Goal: Communication & Community: Answer question/provide support

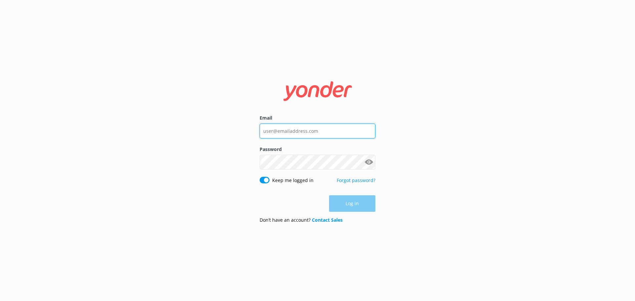
type input "reservations@totallytourism.co.nz"
click at [356, 202] on div "Log in" at bounding box center [317, 203] width 116 height 17
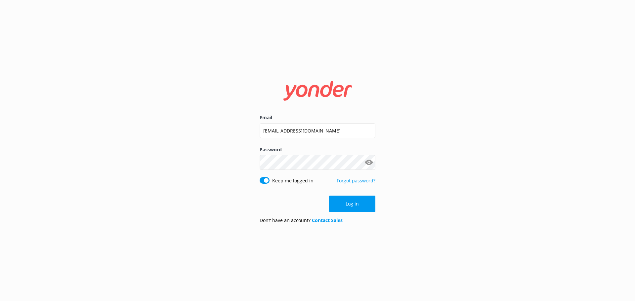
click at [356, 202] on button "Log in" at bounding box center [352, 204] width 46 height 17
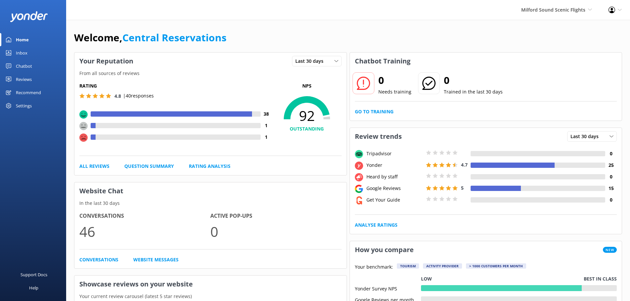
drag, startPoint x: 23, startPoint y: 52, endPoint x: 43, endPoint y: 46, distance: 21.0
click at [23, 52] on div "Inbox" at bounding box center [22, 52] width 12 height 13
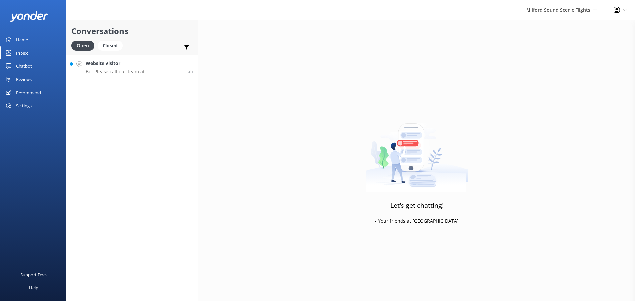
click at [139, 67] on div "Website Visitor Bot: Please call our team at [PHONE_NUMBER] for a weather check…" at bounding box center [135, 67] width 98 height 14
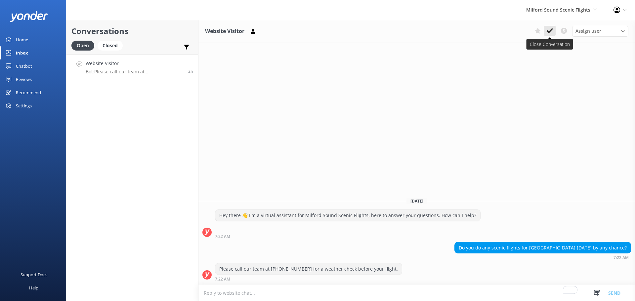
click at [552, 31] on icon at bounding box center [549, 30] width 7 height 7
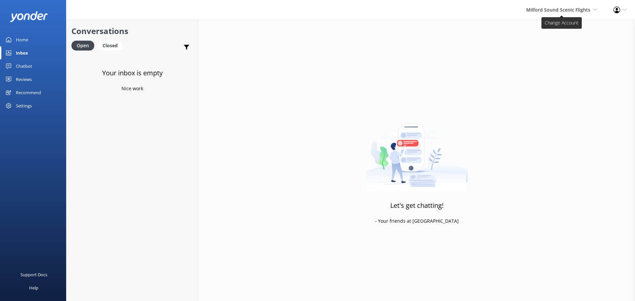
click at [565, 10] on span "Milford Sound Scenic Flights" at bounding box center [558, 10] width 64 height 6
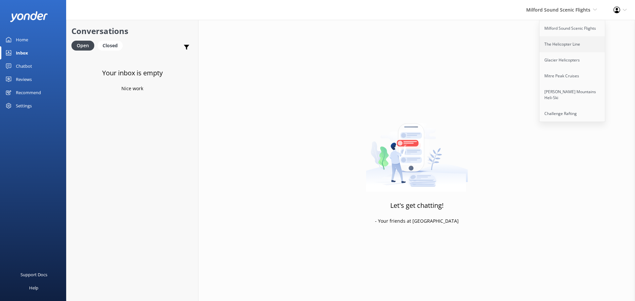
click at [568, 41] on link "The Helicopter Line" at bounding box center [572, 44] width 66 height 16
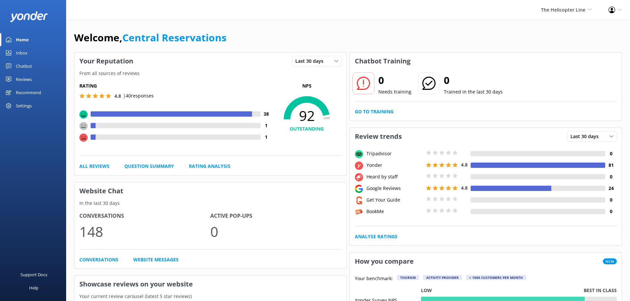
click at [26, 53] on div "Inbox" at bounding box center [22, 52] width 12 height 13
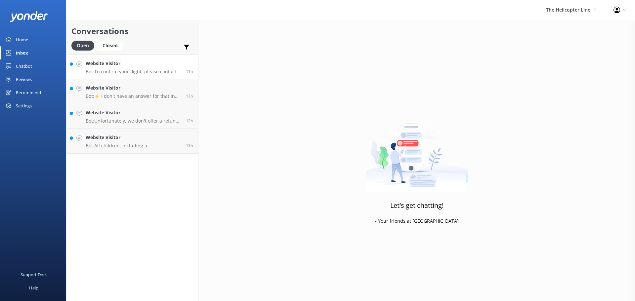
click at [158, 73] on p "Bot: To confirm your flight, please contact the relevant base: - [GEOGRAPHIC_DA…" at bounding box center [133, 72] width 95 height 6
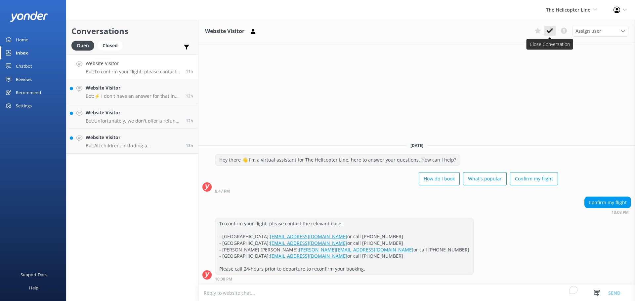
click at [552, 33] on icon at bounding box center [549, 30] width 7 height 7
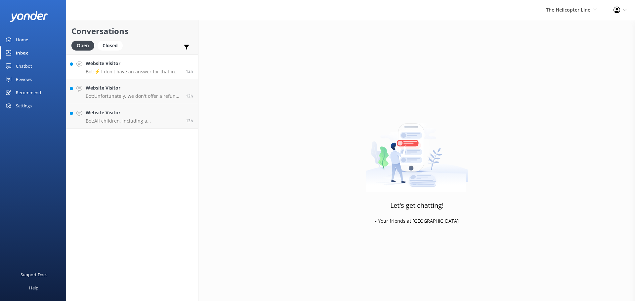
click at [149, 64] on h4 "Website Visitor" at bounding box center [133, 63] width 95 height 7
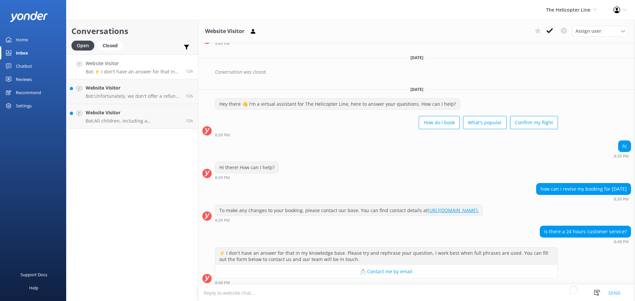
scroll to position [212, 0]
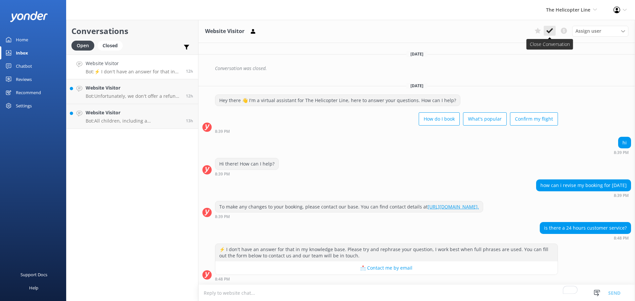
click at [550, 35] on button at bounding box center [549, 31] width 12 height 10
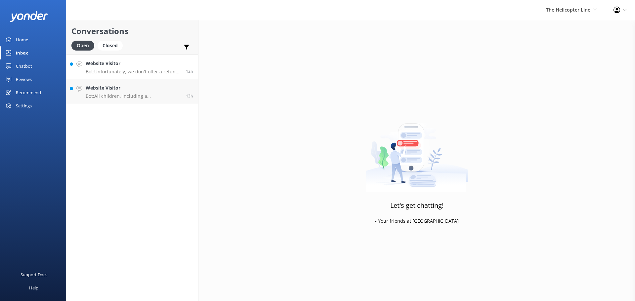
click at [141, 66] on h4 "Website Visitor" at bounding box center [133, 63] width 95 height 7
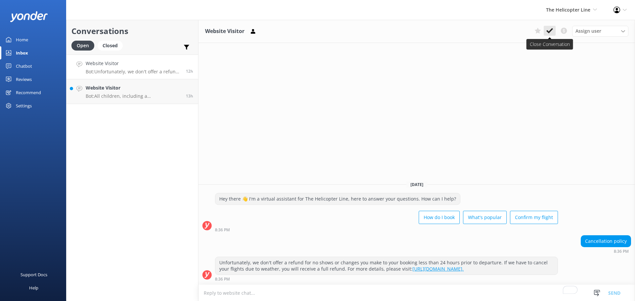
click at [551, 30] on use at bounding box center [549, 30] width 7 height 5
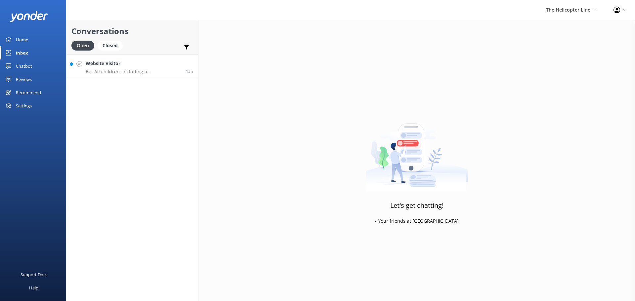
click at [162, 67] on h4 "Website Visitor" at bounding box center [133, 63] width 95 height 7
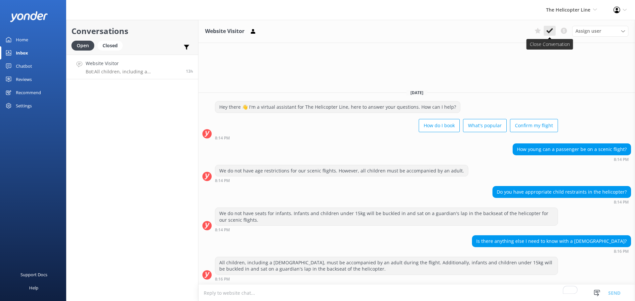
click at [555, 32] on button at bounding box center [549, 31] width 12 height 10
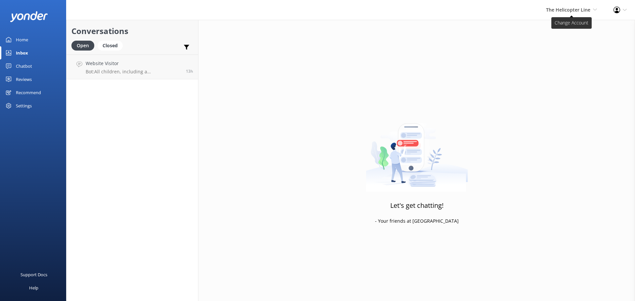
click at [568, 10] on span "The Helicopter Line" at bounding box center [568, 10] width 44 height 6
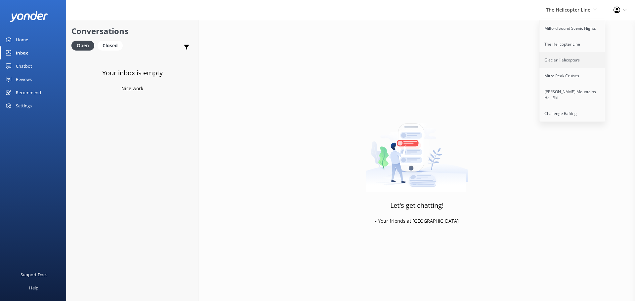
click at [565, 62] on link "Glacier Helicopters" at bounding box center [572, 60] width 66 height 16
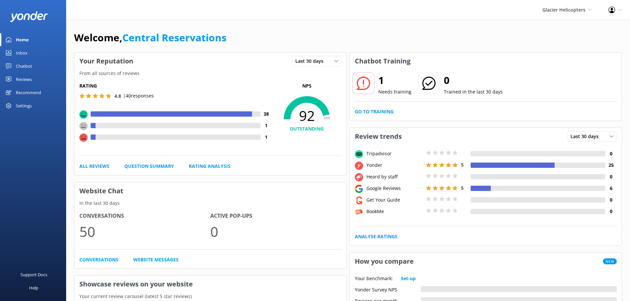
click at [26, 55] on div "Inbox" at bounding box center [22, 52] width 12 height 13
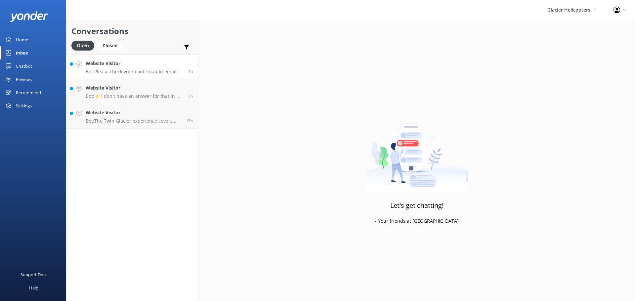
click at [161, 62] on h4 "Website Visitor" at bounding box center [135, 63] width 98 height 7
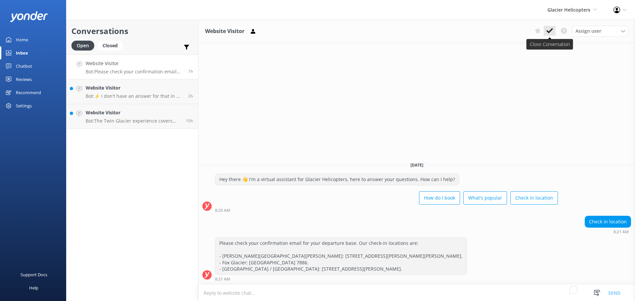
click at [546, 28] on icon at bounding box center [549, 30] width 7 height 7
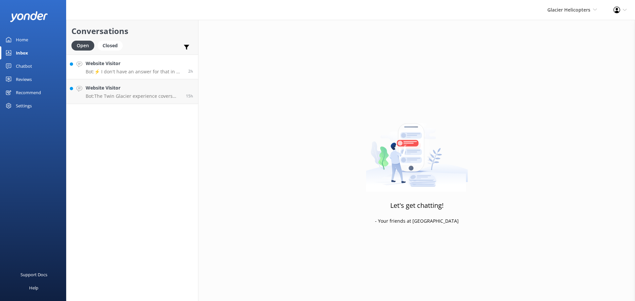
click at [164, 70] on p "Bot: ⚡ I don't have an answer for that in my knowledge base. Please try and rep…" at bounding box center [135, 72] width 98 height 6
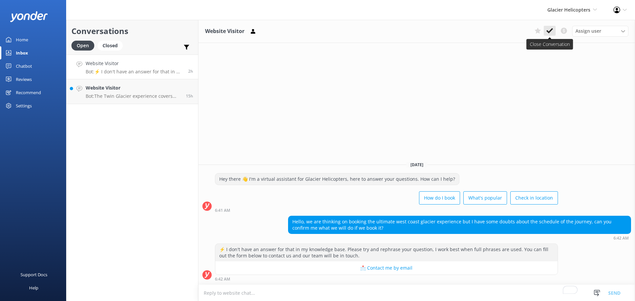
click at [551, 32] on icon at bounding box center [549, 30] width 7 height 7
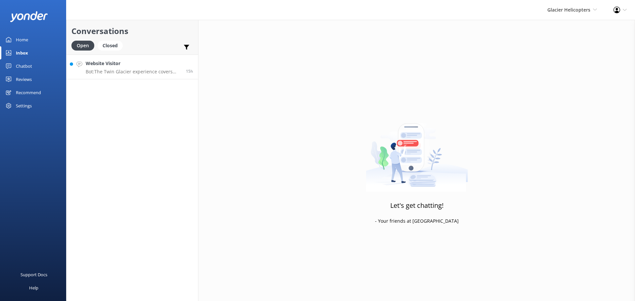
click at [130, 66] on h4 "Website Visitor" at bounding box center [133, 63] width 95 height 7
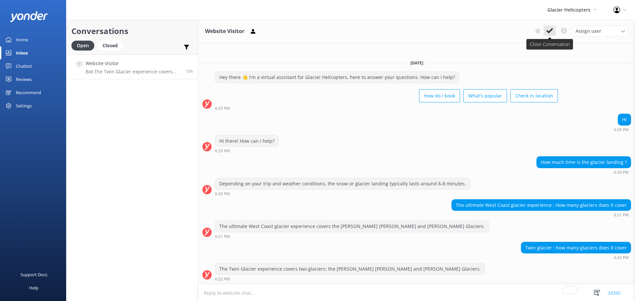
click at [549, 27] on button at bounding box center [549, 31] width 12 height 10
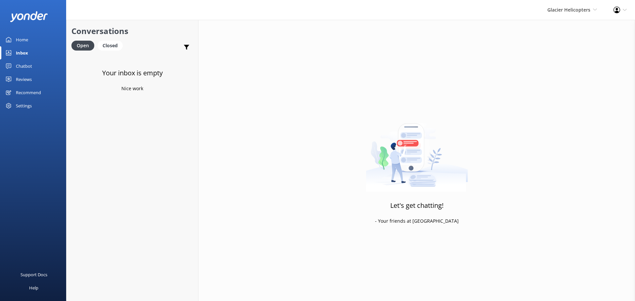
click at [577, 3] on div "Glacier Helicopters Milford Sound Scenic Flights The Helicopter Line Glacier He…" at bounding box center [572, 10] width 66 height 20
click at [562, 73] on link "Mitre Peak Cruises" at bounding box center [572, 76] width 66 height 16
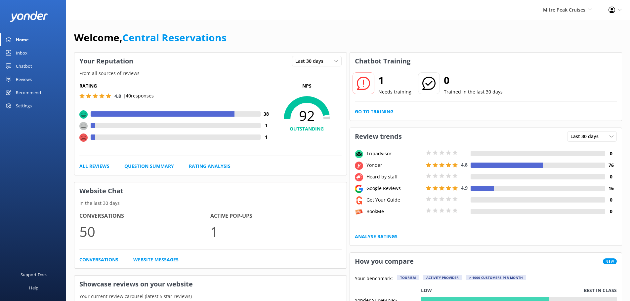
click at [18, 53] on div "Inbox" at bounding box center [22, 52] width 12 height 13
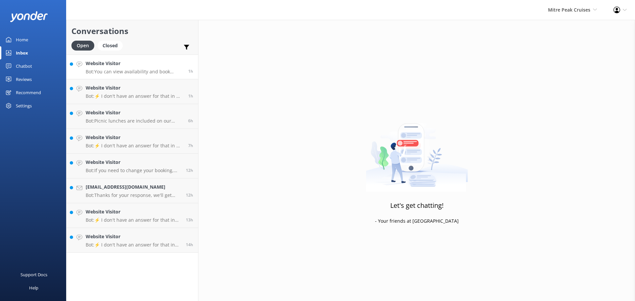
click at [151, 64] on h4 "Website Visitor" at bounding box center [135, 63] width 98 height 7
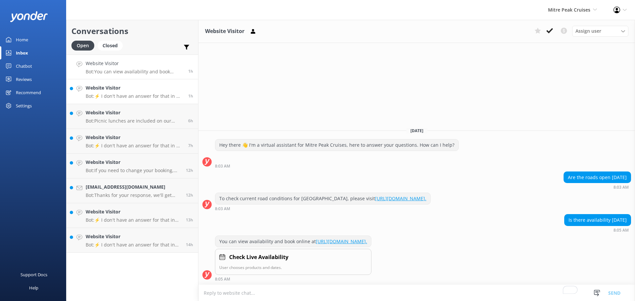
click at [139, 96] on p "Bot: ⚡ I don't have an answer for that in my knowledge base. Please try and rep…" at bounding box center [135, 96] width 98 height 6
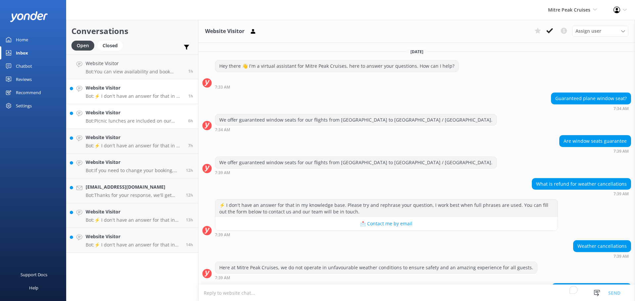
scroll to position [61, 0]
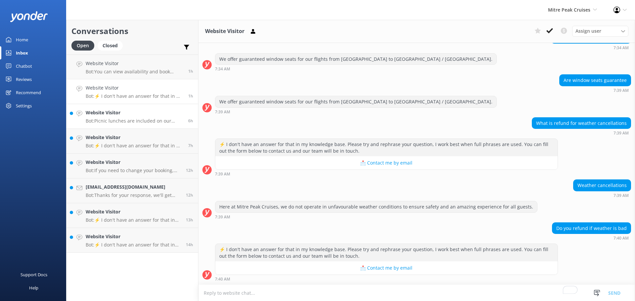
click at [136, 114] on h4 "Website Visitor" at bounding box center [135, 112] width 98 height 7
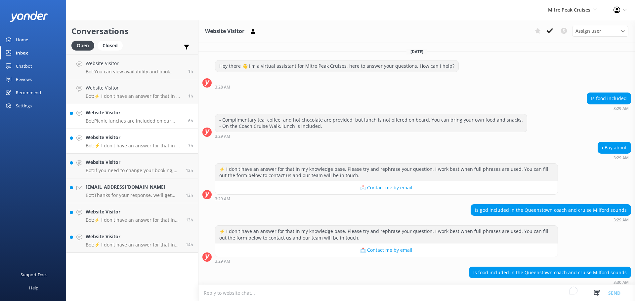
scroll to position [31, 0]
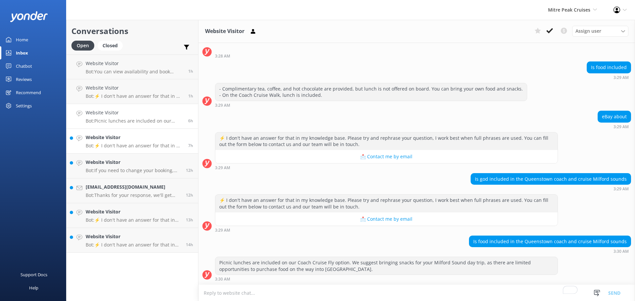
click at [133, 135] on h4 "Website Visitor" at bounding box center [135, 137] width 98 height 7
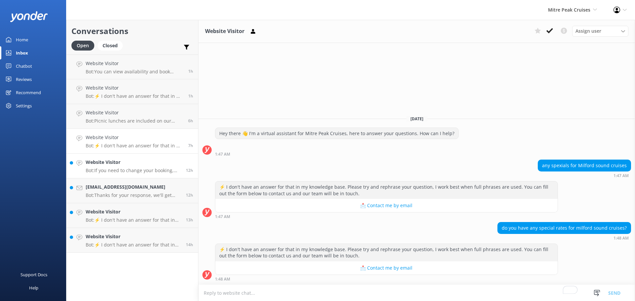
click at [147, 161] on h4 "Website Visitor" at bounding box center [133, 162] width 95 height 7
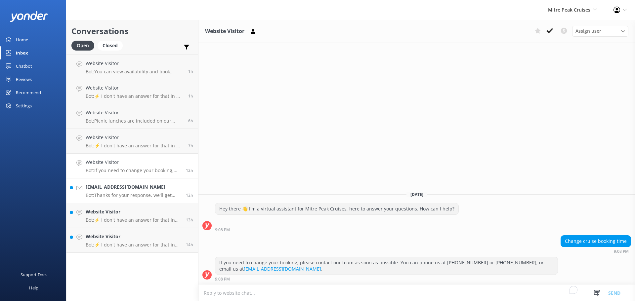
click at [141, 186] on h4 "[EMAIL_ADDRESS][DOMAIN_NAME]" at bounding box center [133, 186] width 95 height 7
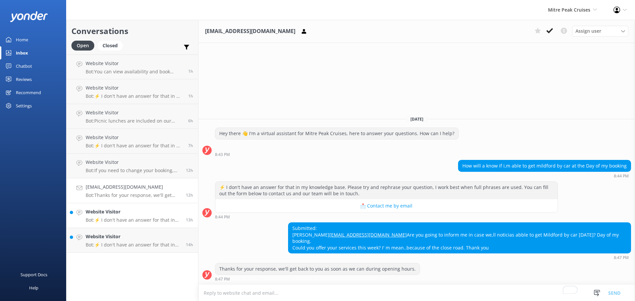
click at [165, 223] on link "Website Visitor Bot: ⚡ I don't have an answer for that in my knowledge base. Pl…" at bounding box center [132, 215] width 132 height 25
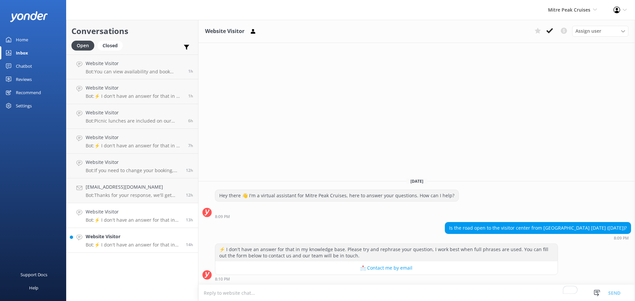
click at [154, 238] on h4 "Website Visitor" at bounding box center [133, 236] width 95 height 7
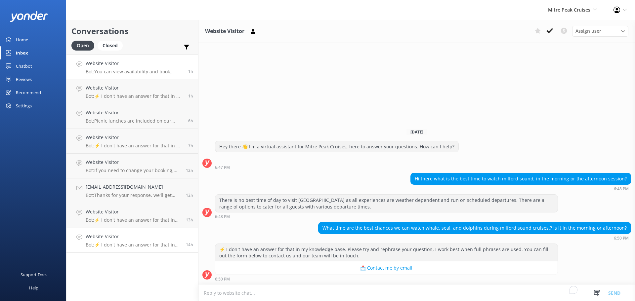
drag, startPoint x: 142, startPoint y: 66, endPoint x: 166, endPoint y: 60, distance: 24.9
click at [143, 67] on h4 "Website Visitor" at bounding box center [135, 63] width 98 height 7
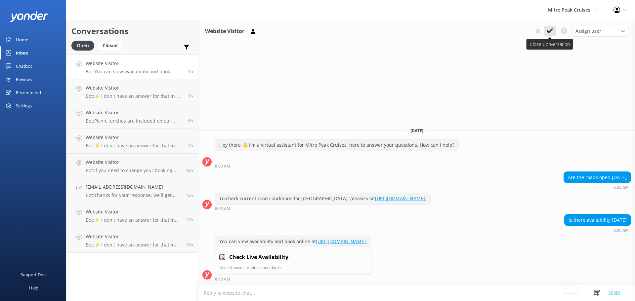
click at [554, 33] on button at bounding box center [549, 31] width 12 height 10
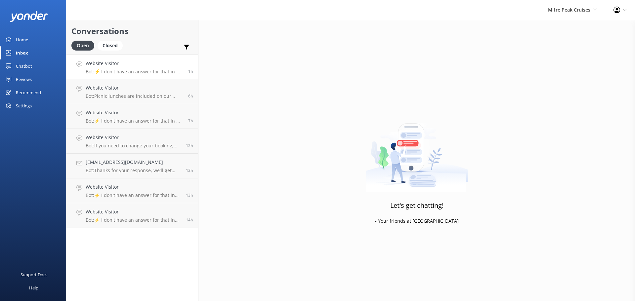
click at [142, 69] on p "Bot: ⚡ I don't have an answer for that in my knowledge base. Please try and rep…" at bounding box center [135, 72] width 98 height 6
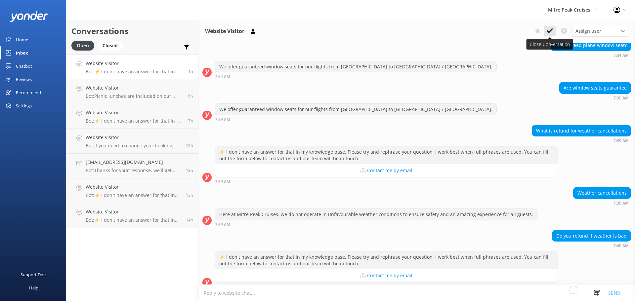
scroll to position [61, 0]
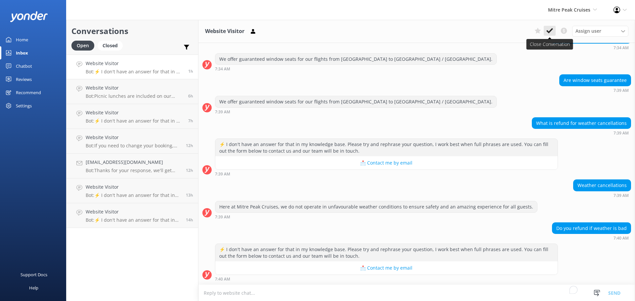
click at [548, 28] on icon at bounding box center [549, 30] width 7 height 7
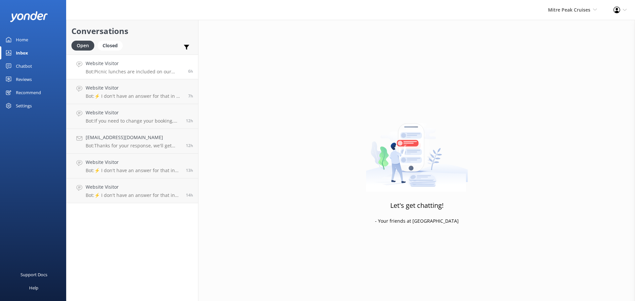
click at [150, 69] on p "Bot: Picnic lunches are included on our Coach Cruise Fly option. We suggest bri…" at bounding box center [135, 72] width 98 height 6
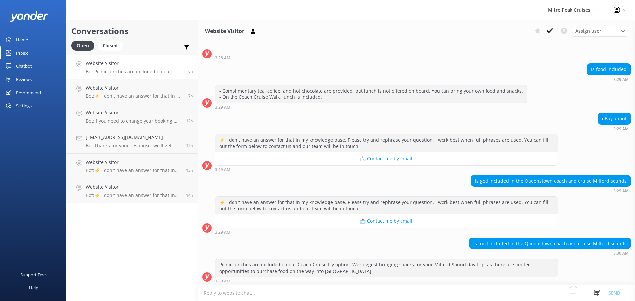
scroll to position [31, 0]
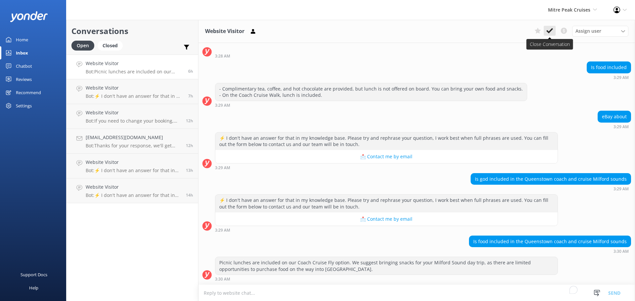
click at [551, 30] on use at bounding box center [549, 30] width 7 height 5
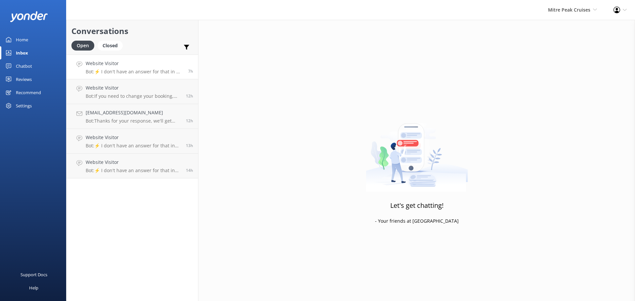
click at [145, 67] on div "Website Visitor Bot: ⚡ I don't have an answer for that in my knowledge base. Pl…" at bounding box center [135, 67] width 98 height 14
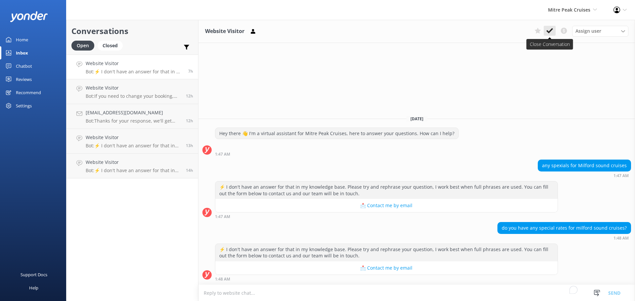
click at [548, 32] on use at bounding box center [549, 30] width 7 height 5
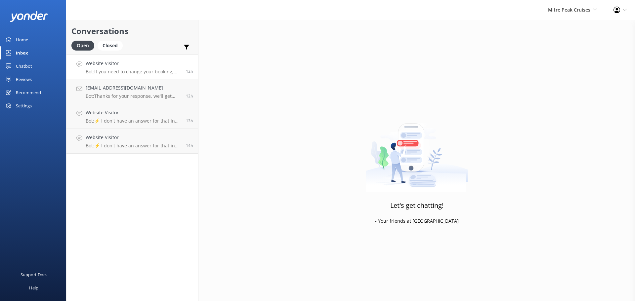
click at [122, 70] on p "Bot: If you need to change your booking, please contact our team as soon as pos…" at bounding box center [133, 72] width 95 height 6
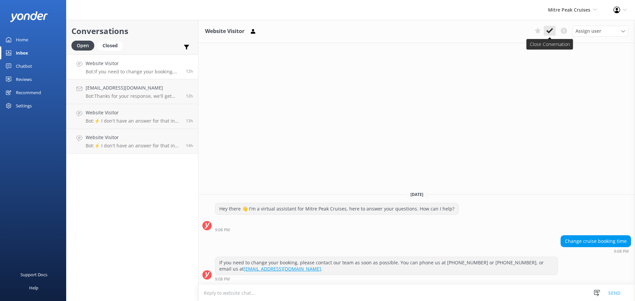
click at [550, 33] on icon at bounding box center [549, 30] width 7 height 7
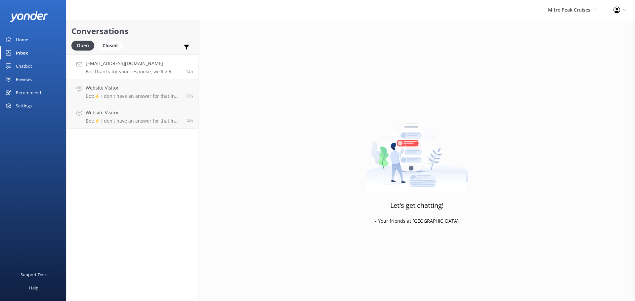
click at [120, 67] on div "[EMAIL_ADDRESS][DOMAIN_NAME] Bot: Thanks for your response, we'll get back to y…" at bounding box center [133, 67] width 95 height 14
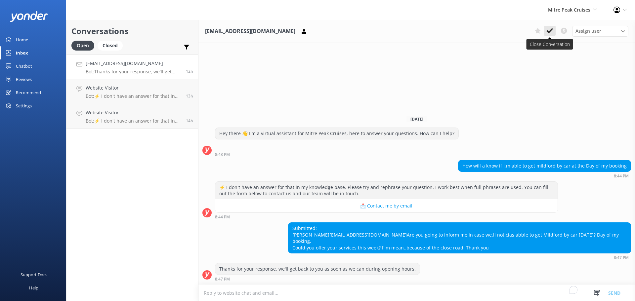
click at [552, 30] on icon at bounding box center [549, 30] width 7 height 7
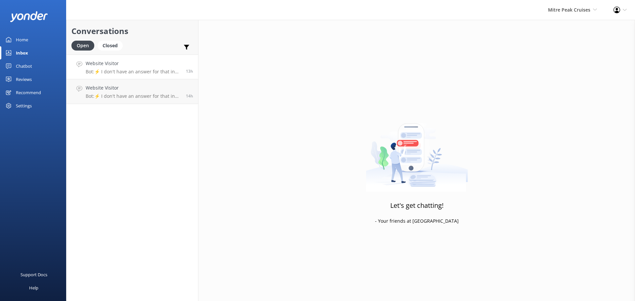
click at [146, 67] on div "Website Visitor Bot: ⚡ I don't have an answer for that in my knowledge base. Pl…" at bounding box center [133, 67] width 95 height 14
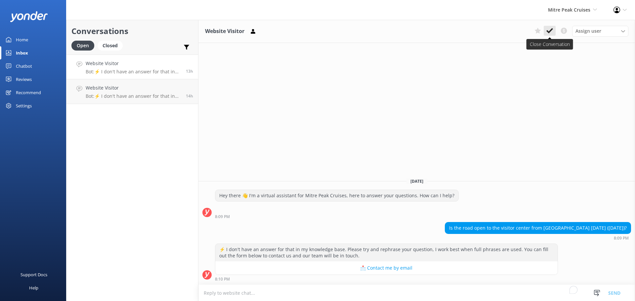
click at [549, 33] on icon at bounding box center [549, 30] width 7 height 7
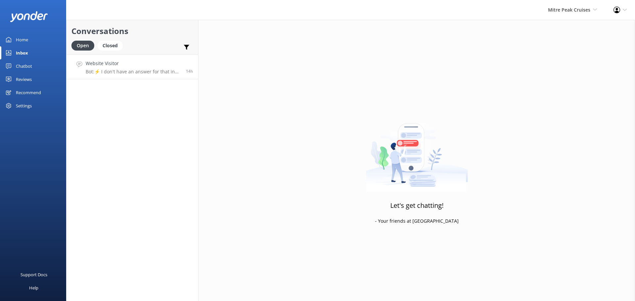
click at [124, 63] on h4 "Website Visitor" at bounding box center [133, 63] width 95 height 7
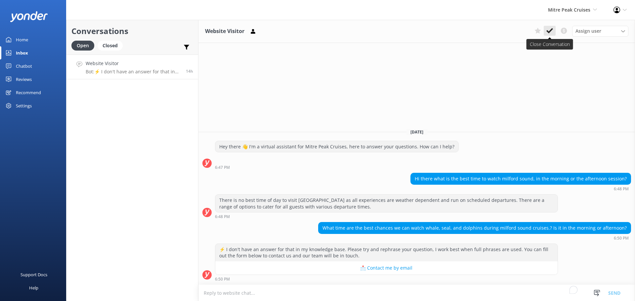
click at [552, 33] on icon at bounding box center [549, 30] width 7 height 7
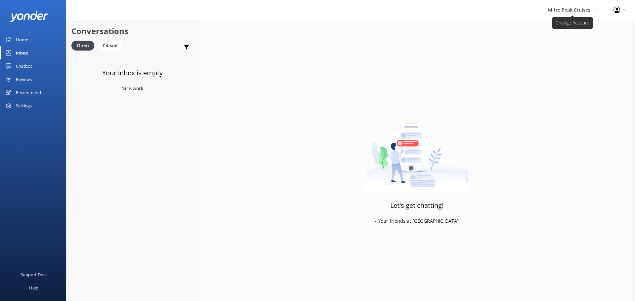
click at [561, 8] on span "Mitre Peak Cruises" at bounding box center [569, 10] width 42 height 6
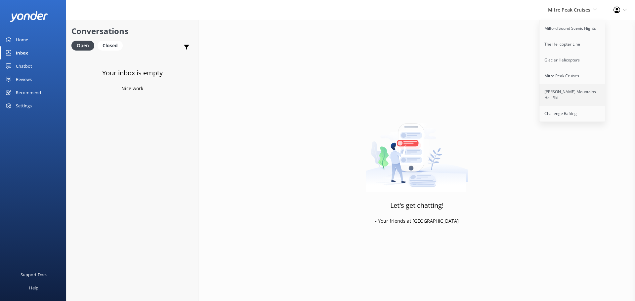
click at [564, 92] on link "[PERSON_NAME] Mountains Heli-Ski" at bounding box center [572, 95] width 66 height 22
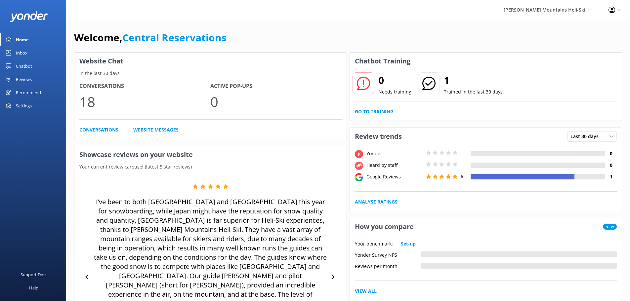
click at [26, 54] on div "Inbox" at bounding box center [22, 52] width 12 height 13
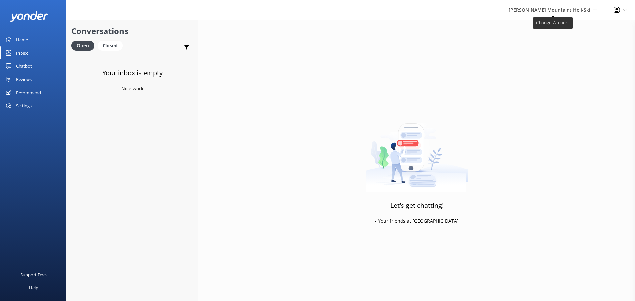
click at [558, 12] on span "[PERSON_NAME] Mountains Heli-Ski" at bounding box center [549, 10] width 82 height 6
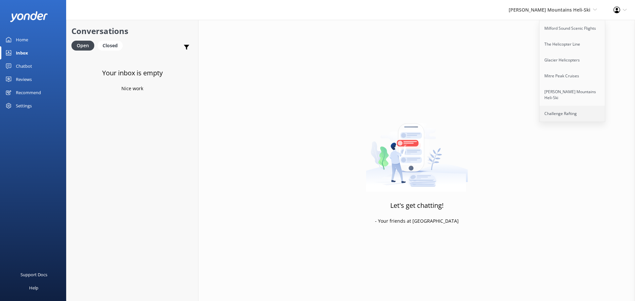
click at [566, 106] on link "Challenge Rafting" at bounding box center [572, 114] width 66 height 16
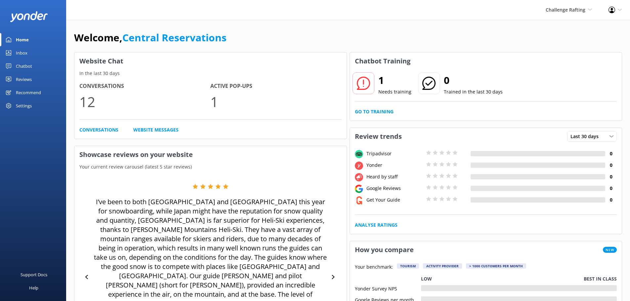
click at [28, 54] on link "Inbox" at bounding box center [33, 52] width 66 height 13
